Goal: Navigation & Orientation: Find specific page/section

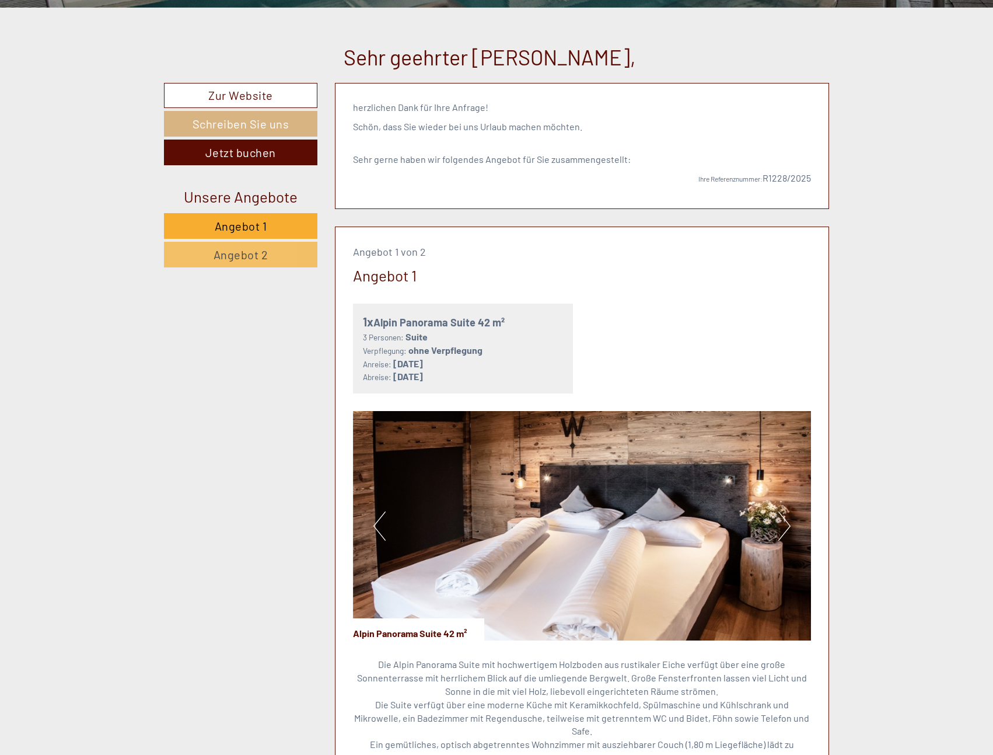
scroll to position [233, 0]
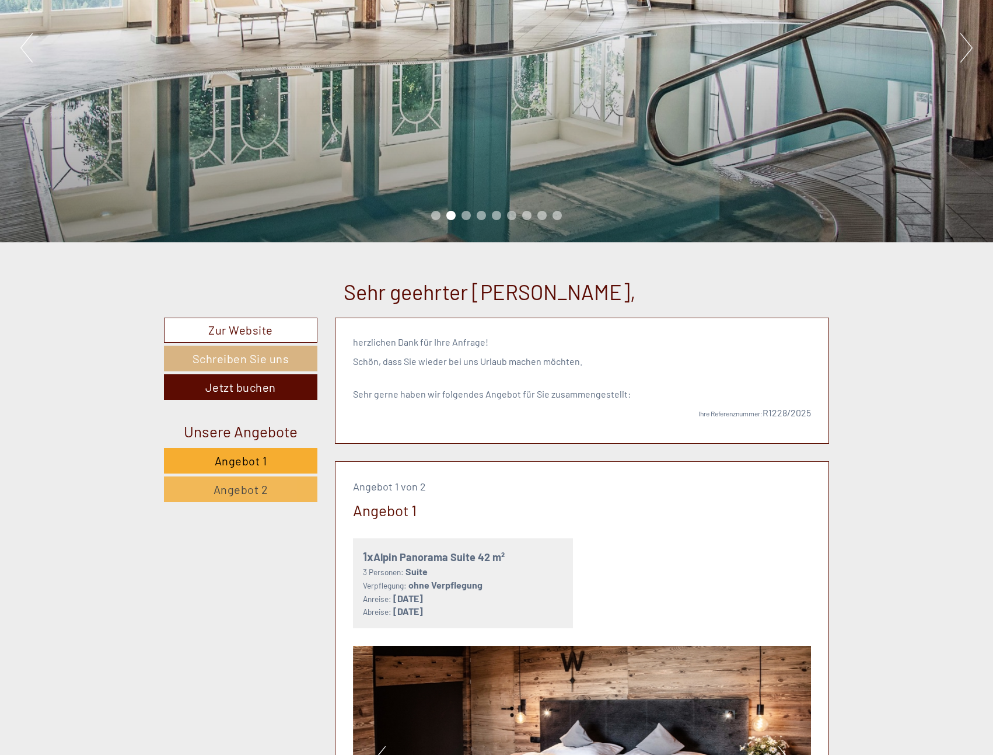
click at [268, 490] on link "Angebot 2" at bounding box center [240, 489] width 153 height 26
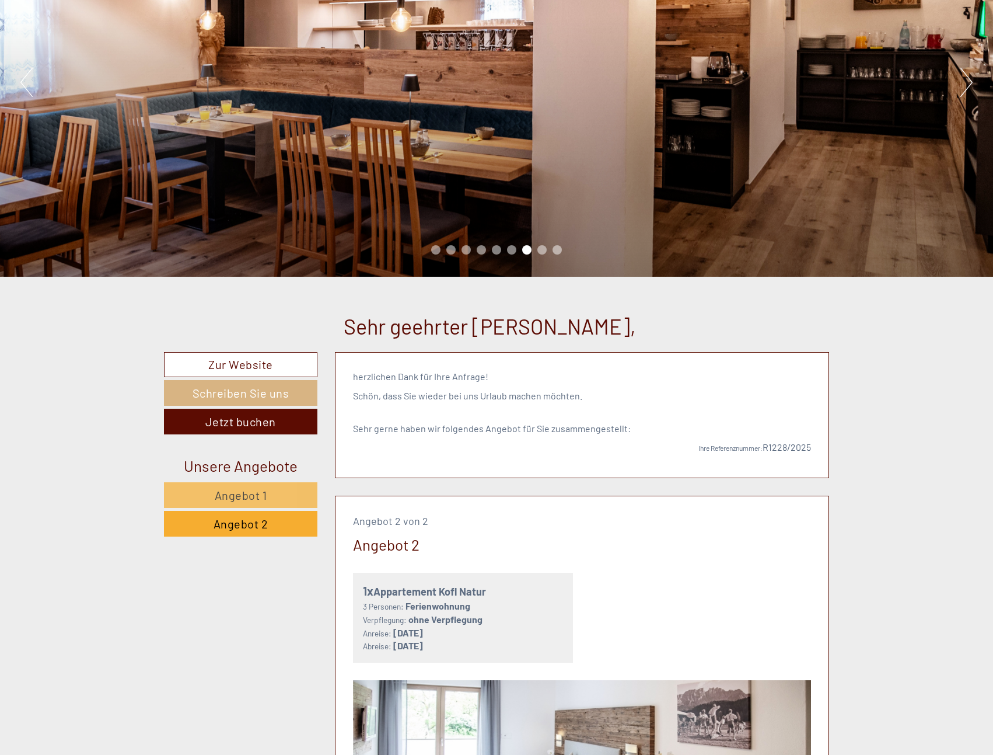
scroll to position [169, 0]
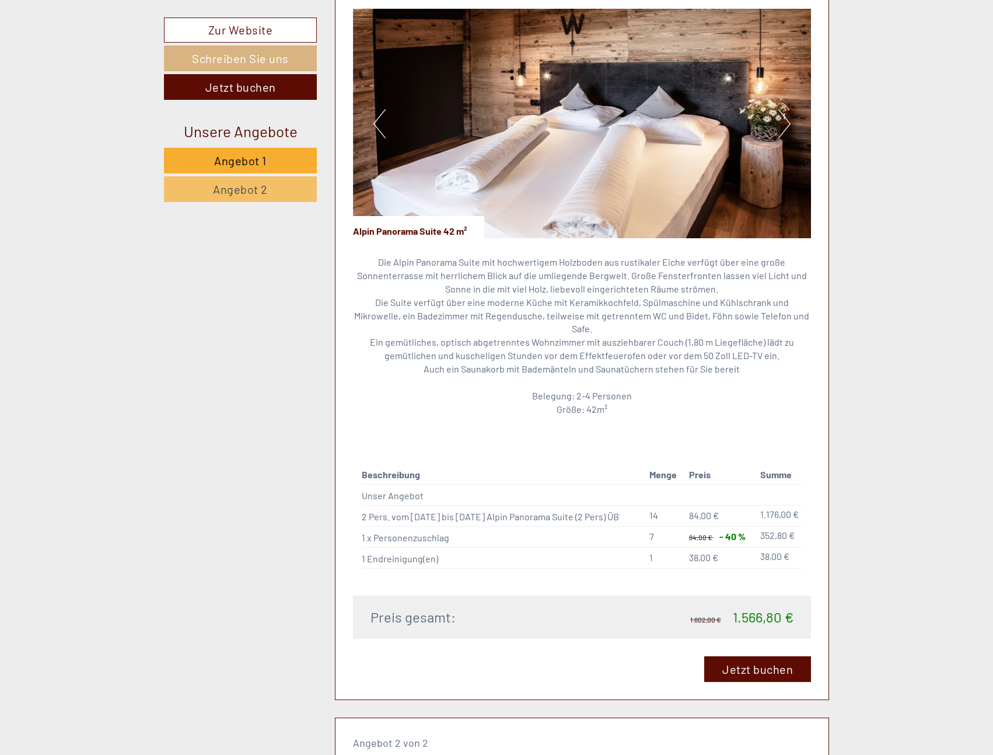
scroll to position [934, 0]
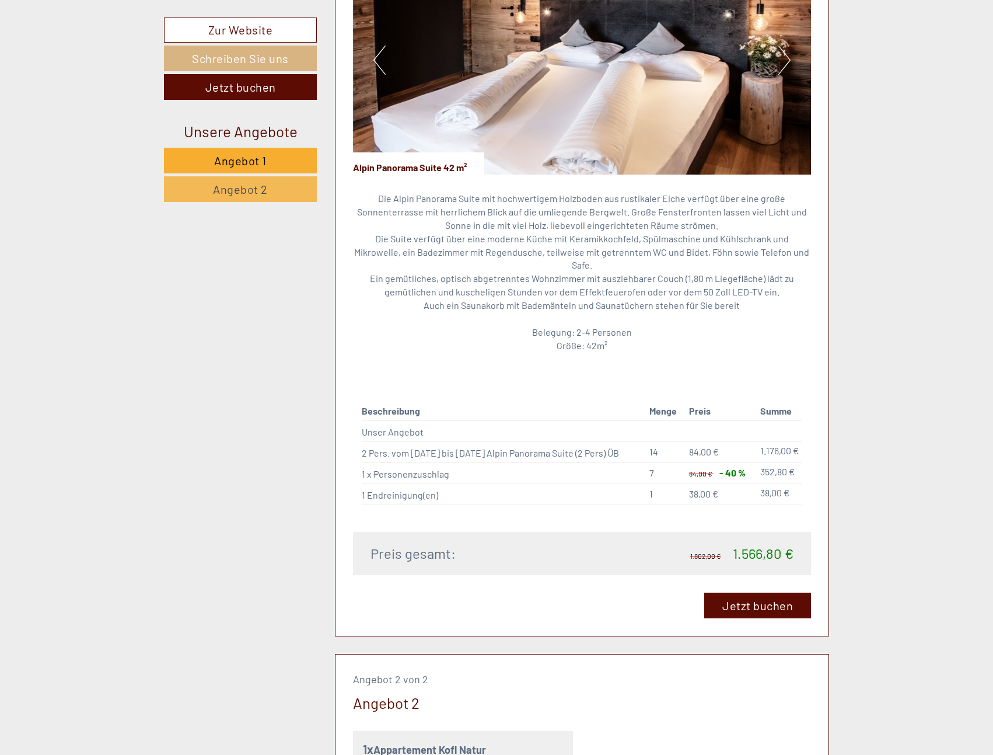
click at [216, 191] on span "Angebot 2" at bounding box center [240, 189] width 55 height 14
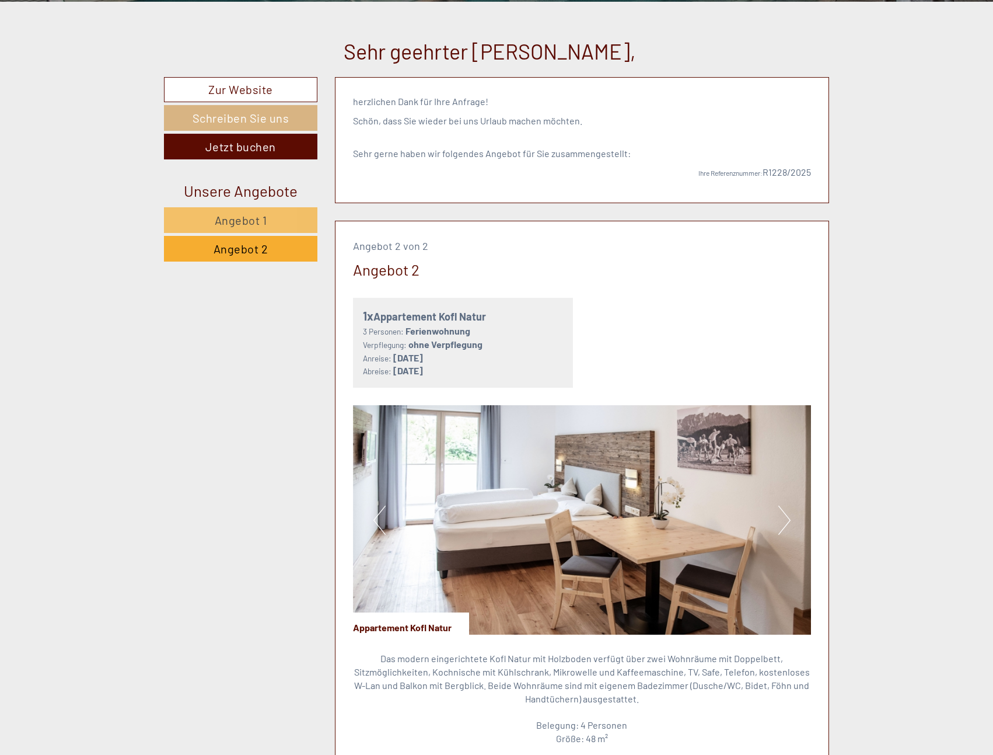
scroll to position [636, 0]
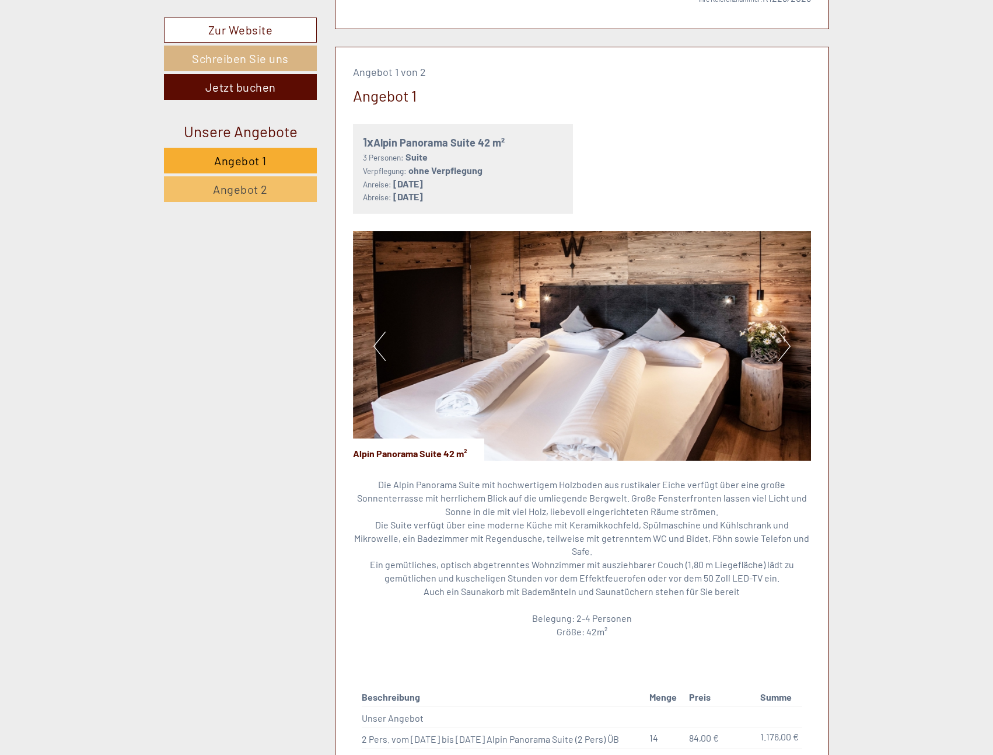
scroll to position [642, 0]
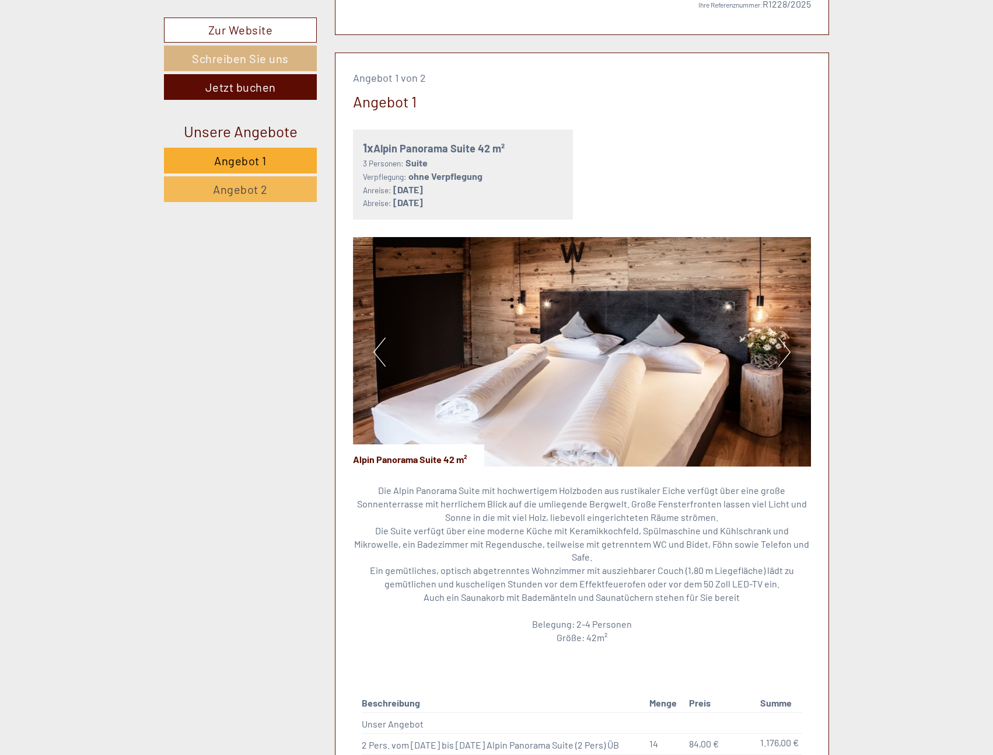
click at [266, 186] on span "Angebot 2" at bounding box center [240, 189] width 55 height 14
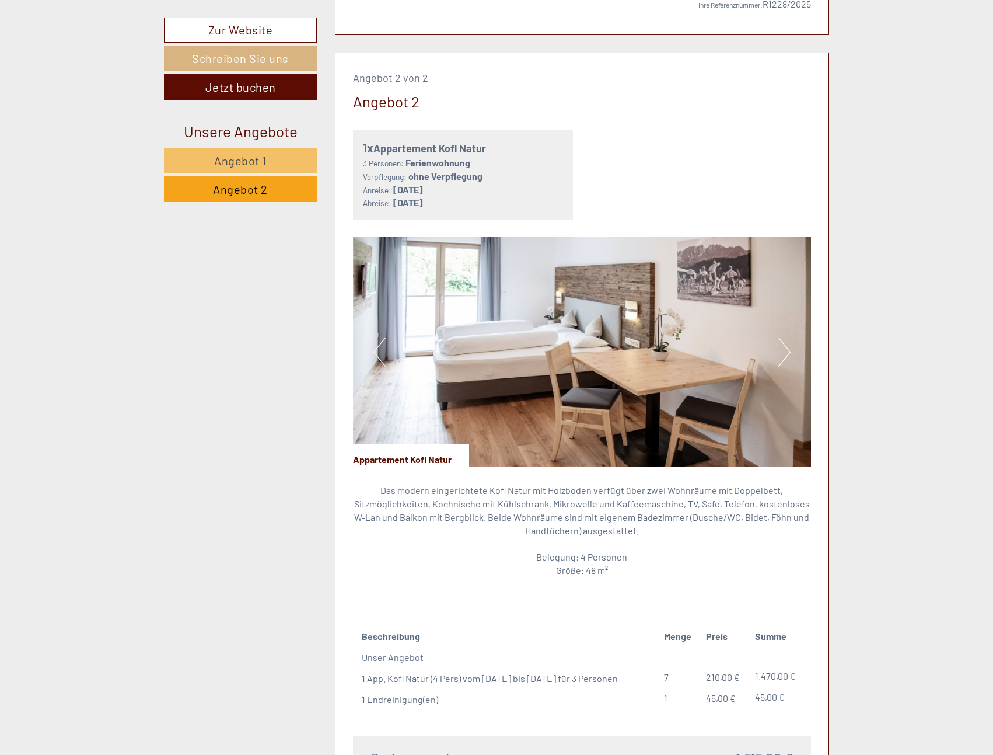
scroll to position [695, 0]
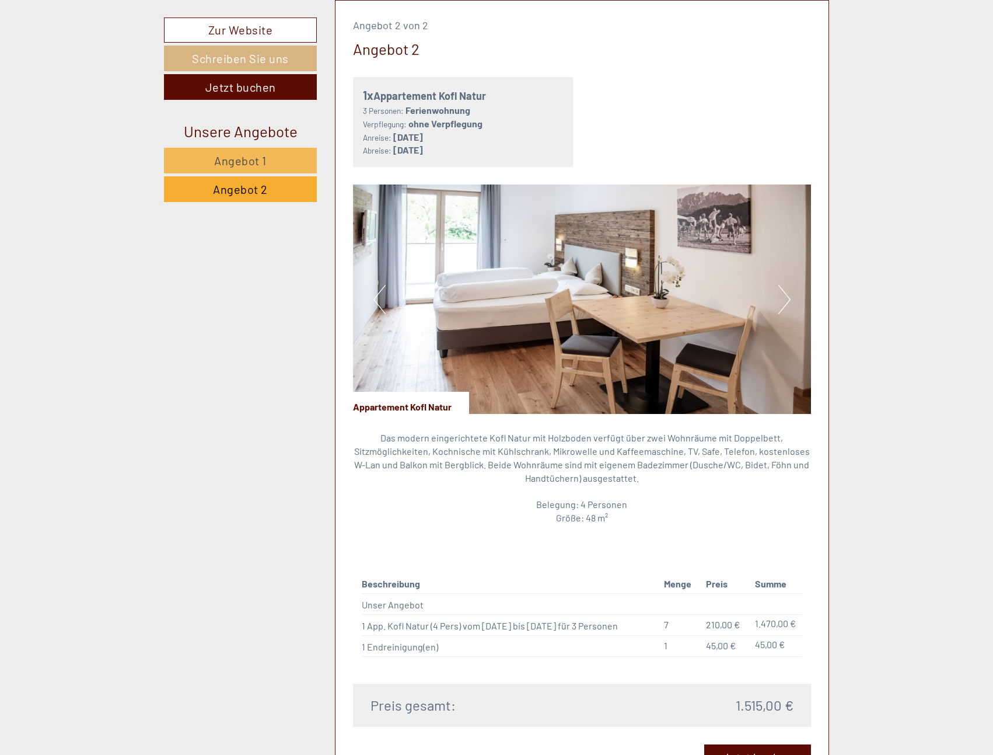
click at [262, 165] on span "Angebot 1" at bounding box center [240, 160] width 53 height 14
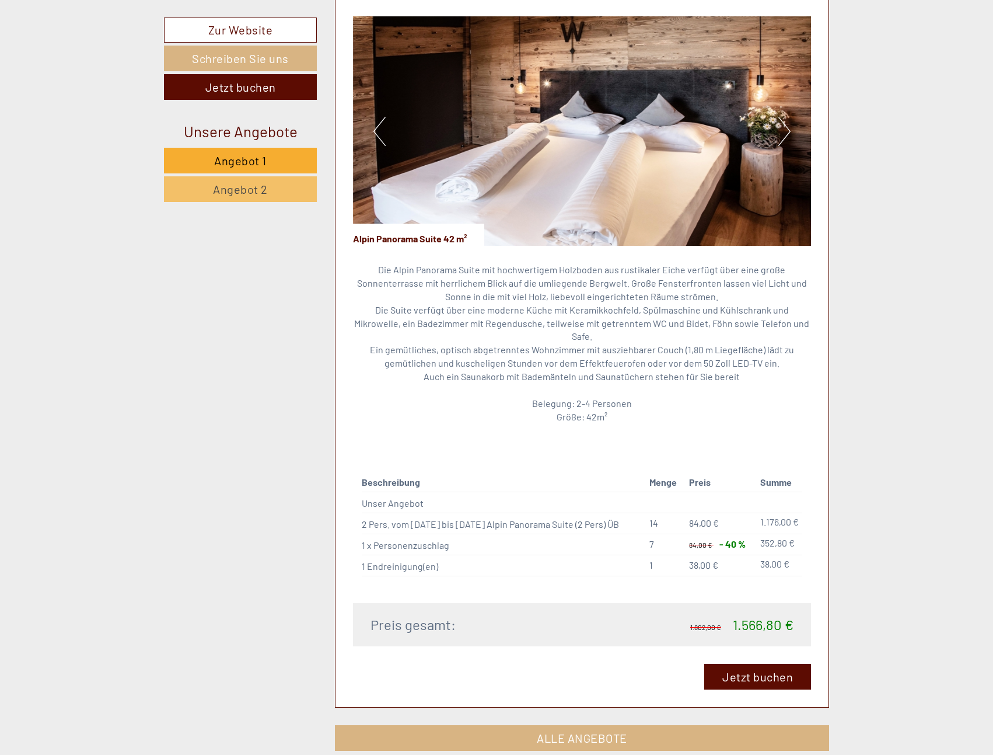
scroll to position [870, 0]
